Goal: Book appointment/travel/reservation

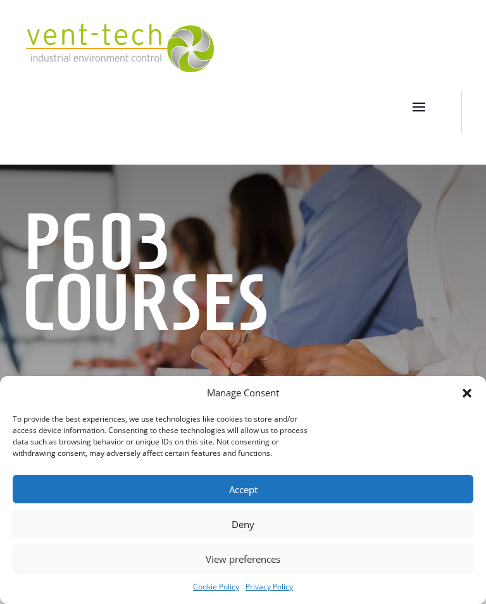
click at [295, 488] on button "Accept" at bounding box center [243, 489] width 461 height 29
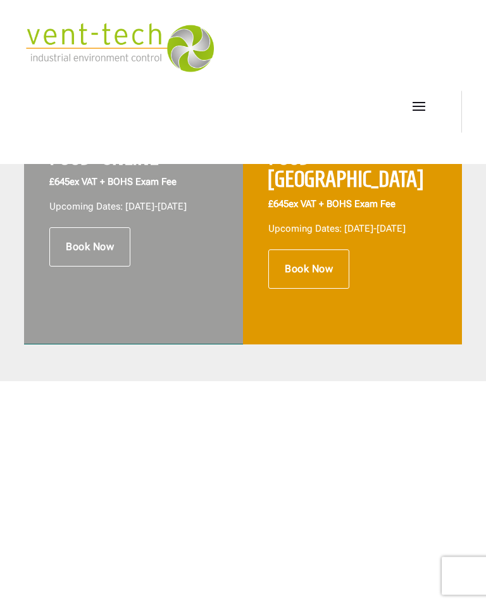
scroll to position [440, 0]
click at [92, 257] on link "Book Now" at bounding box center [89, 246] width 81 height 39
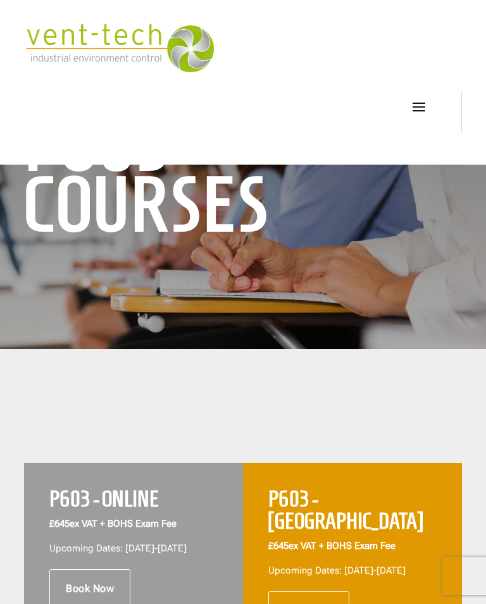
scroll to position [92, 0]
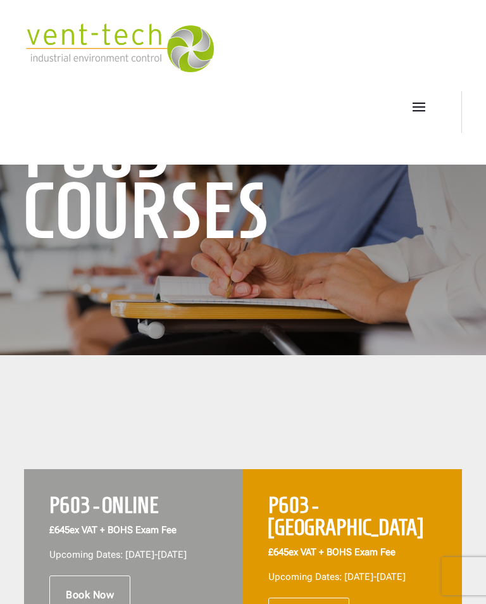
click at [423, 105] on span at bounding box center [419, 106] width 20 height 20
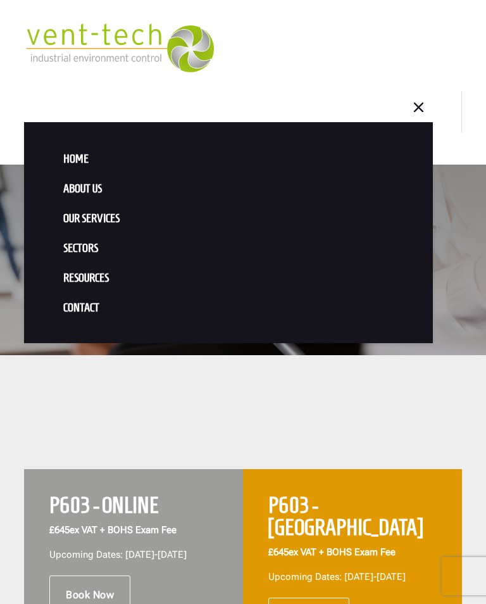
click at [344, 220] on link "Our Services" at bounding box center [229, 219] width 368 height 30
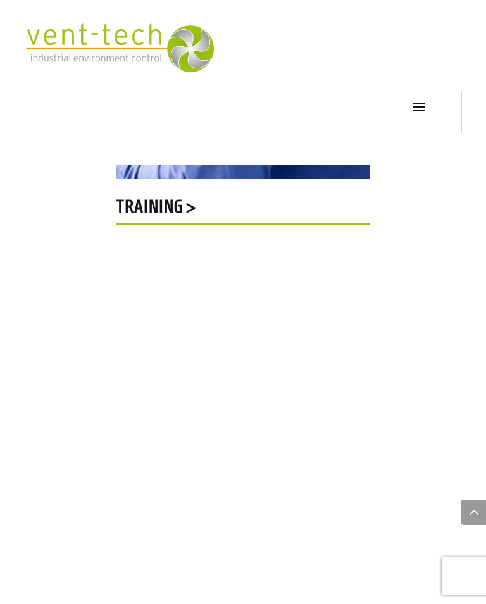
scroll to position [2787, 0]
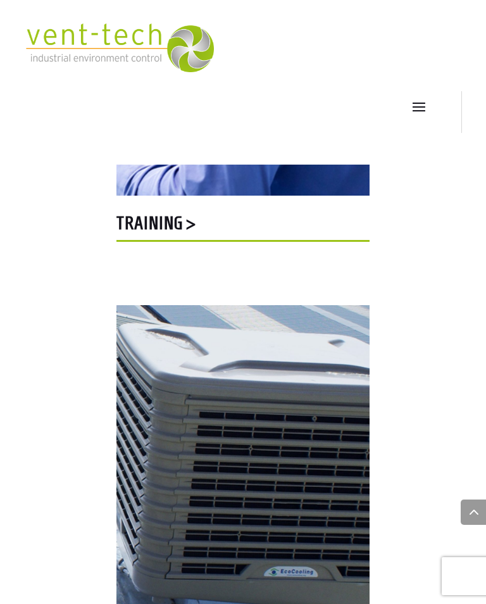
click at [147, 225] on h5 "Training >" at bounding box center [243, 226] width 253 height 25
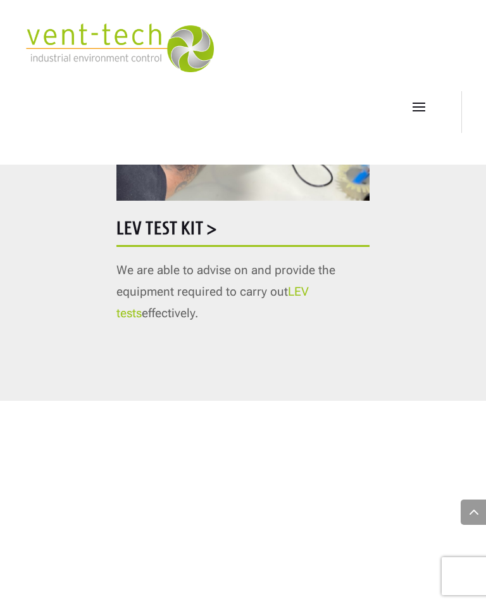
scroll to position [1628, 0]
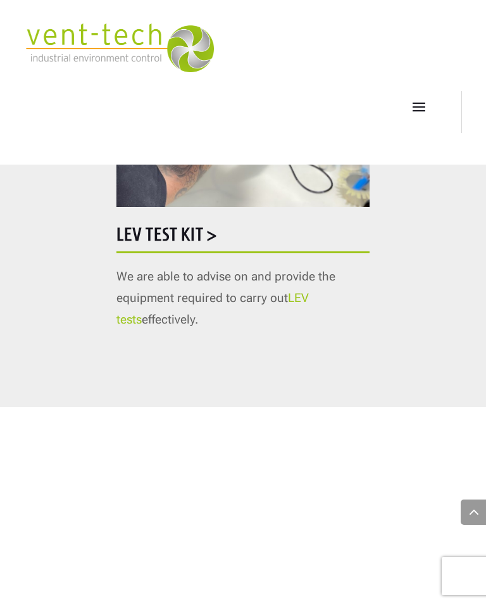
click at [309, 291] on link "LEV tests" at bounding box center [213, 309] width 193 height 36
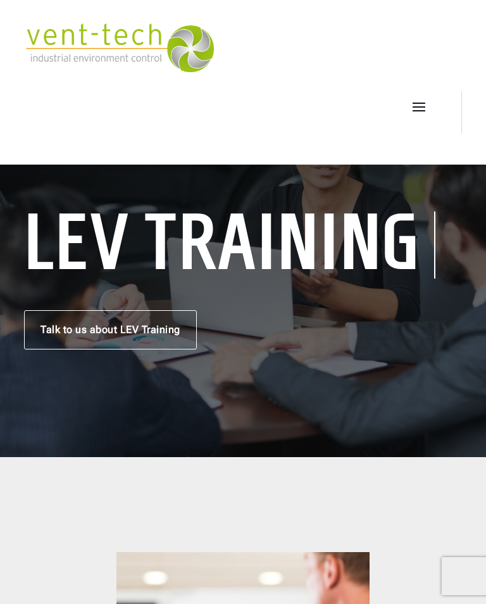
scroll to position [1647, 0]
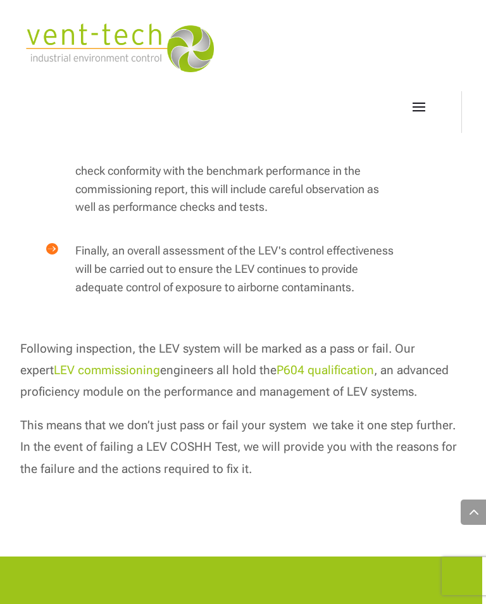
scroll to position [2419, 0]
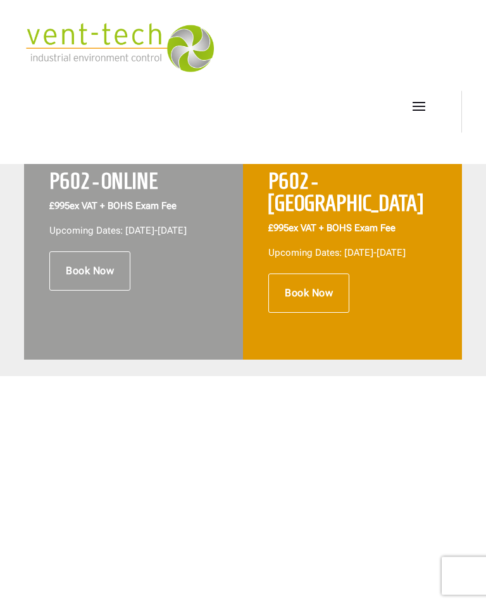
scroll to position [416, 0]
click at [86, 281] on link "Book Now" at bounding box center [89, 270] width 81 height 39
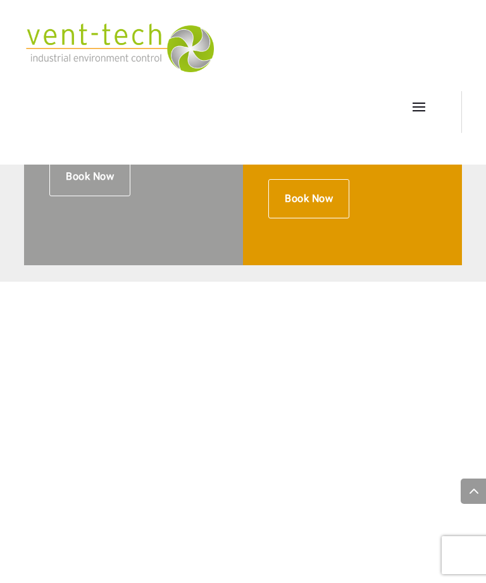
scroll to position [510, 0]
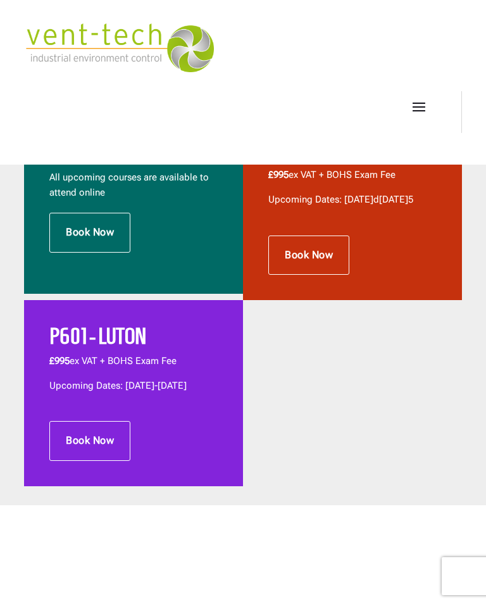
scroll to position [375, 0]
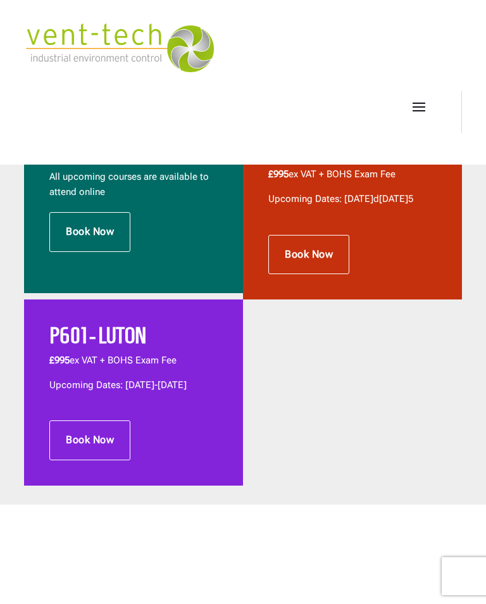
click at [91, 223] on link "Book Now" at bounding box center [89, 231] width 81 height 39
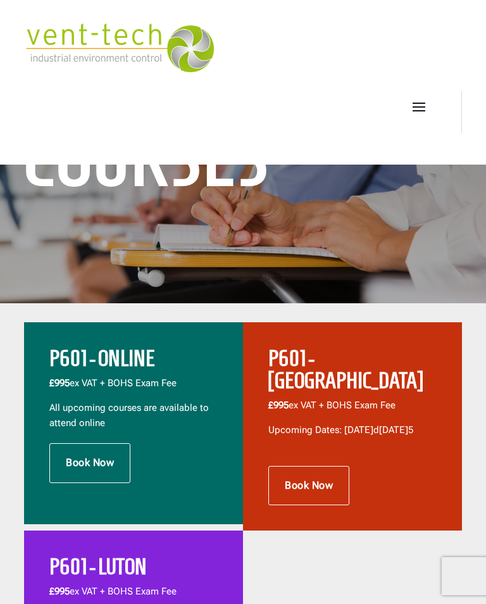
scroll to position [111, 0]
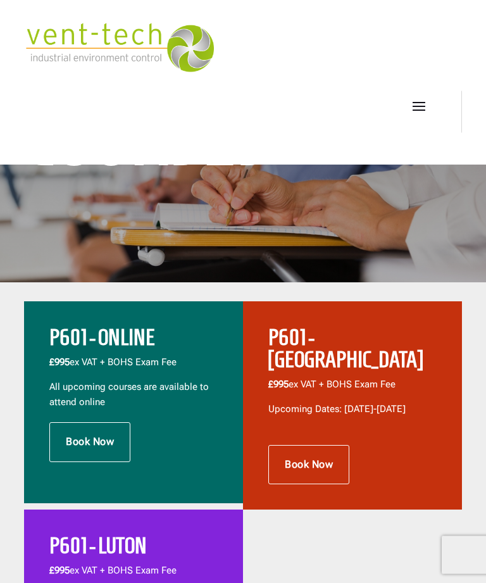
scroll to position [165, 0]
